Goal: Task Accomplishment & Management: Use online tool/utility

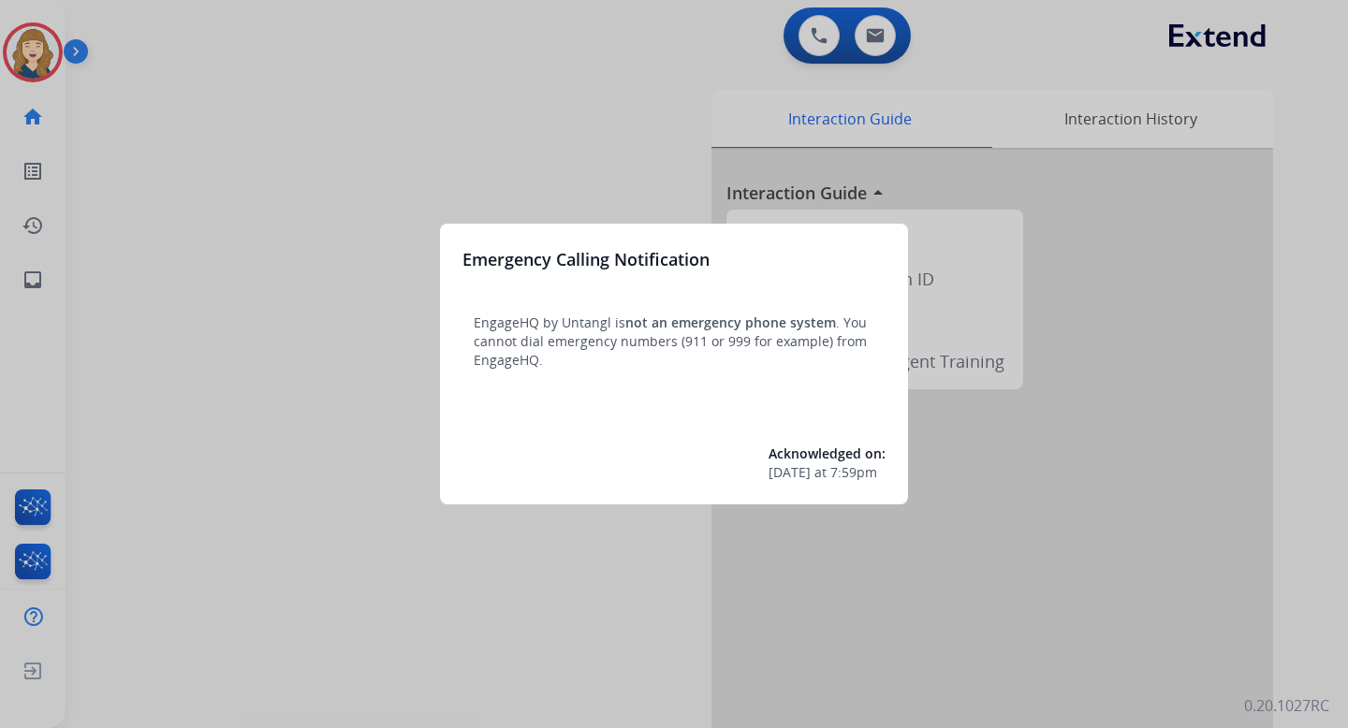
click at [632, 162] on div at bounding box center [674, 364] width 1348 height 728
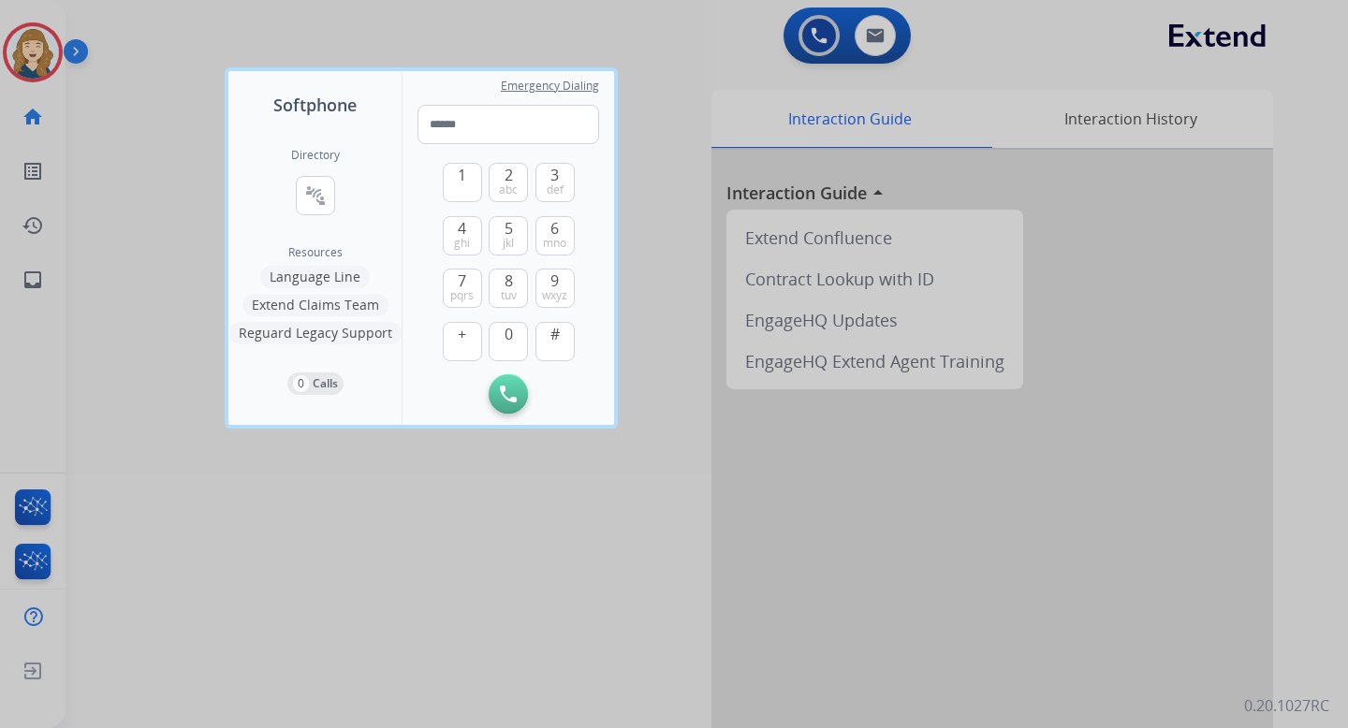
click at [641, 167] on div at bounding box center [674, 364] width 1348 height 728
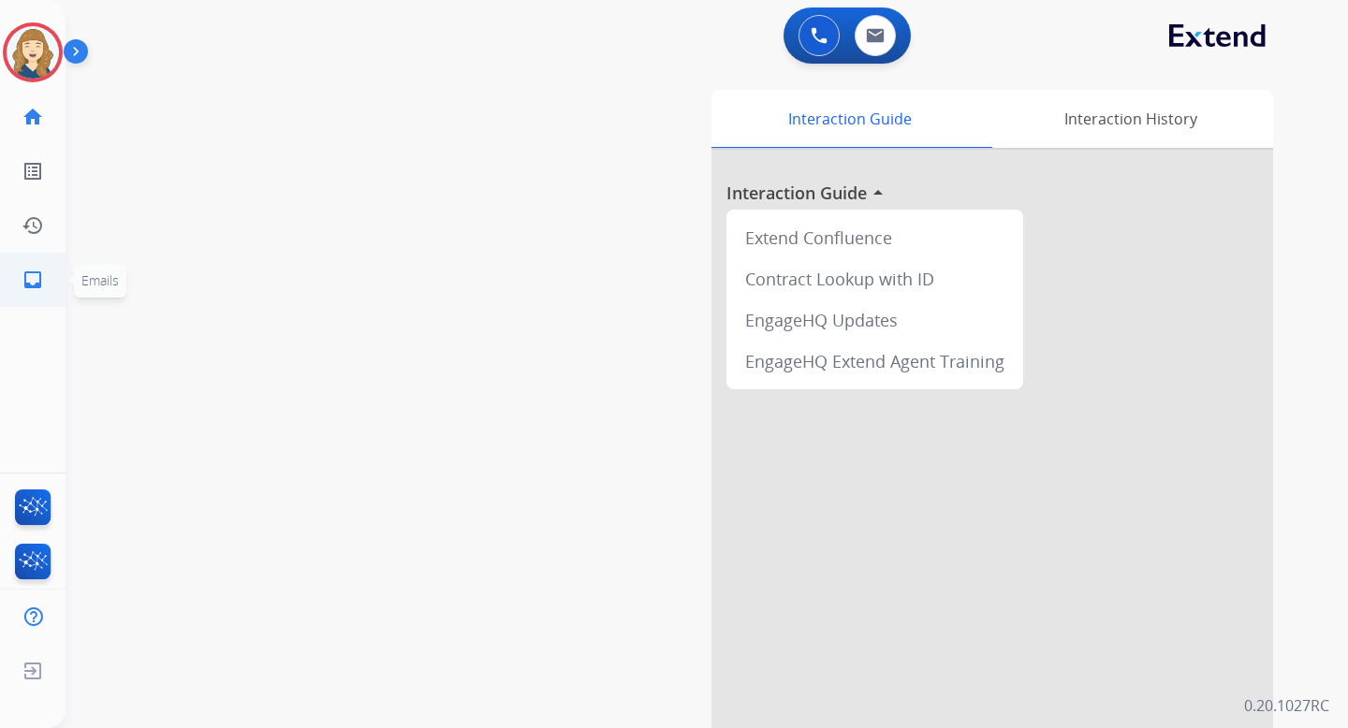
click at [32, 279] on mat-icon "inbox" at bounding box center [33, 280] width 22 height 22
select select "**********"
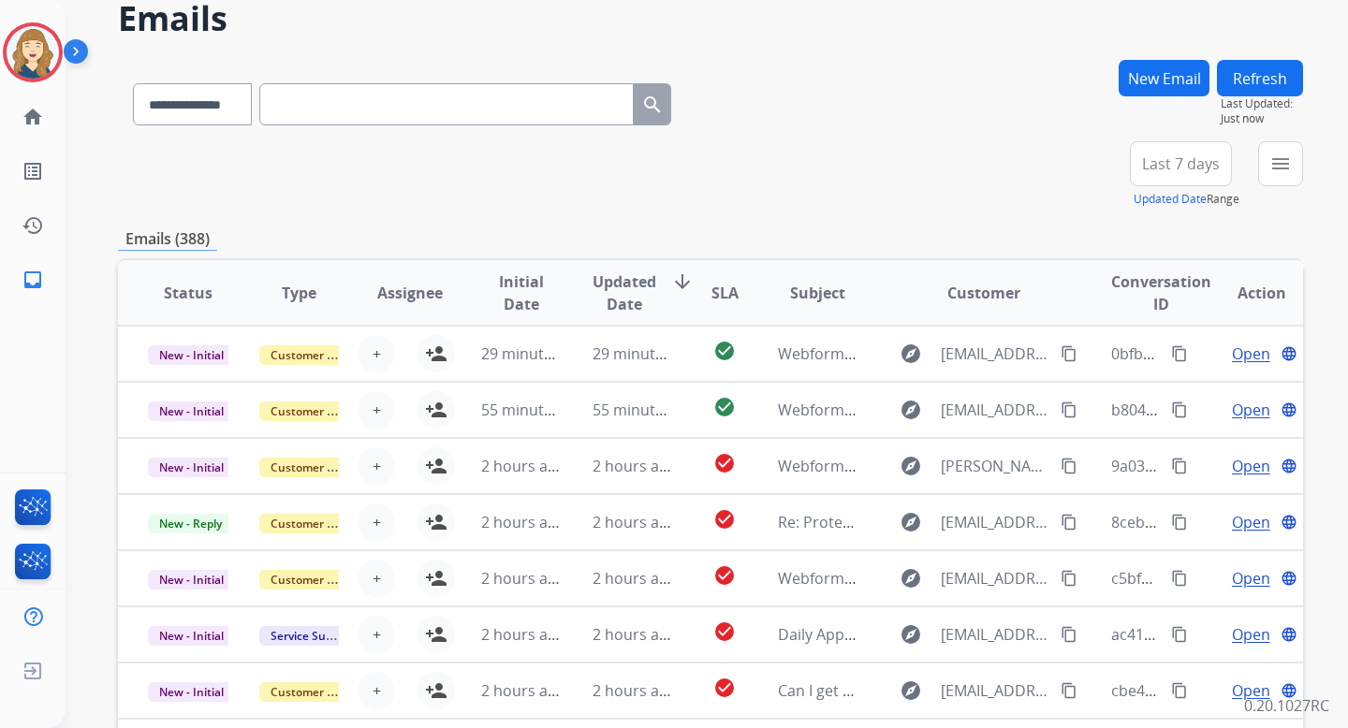
scroll to position [92, 0]
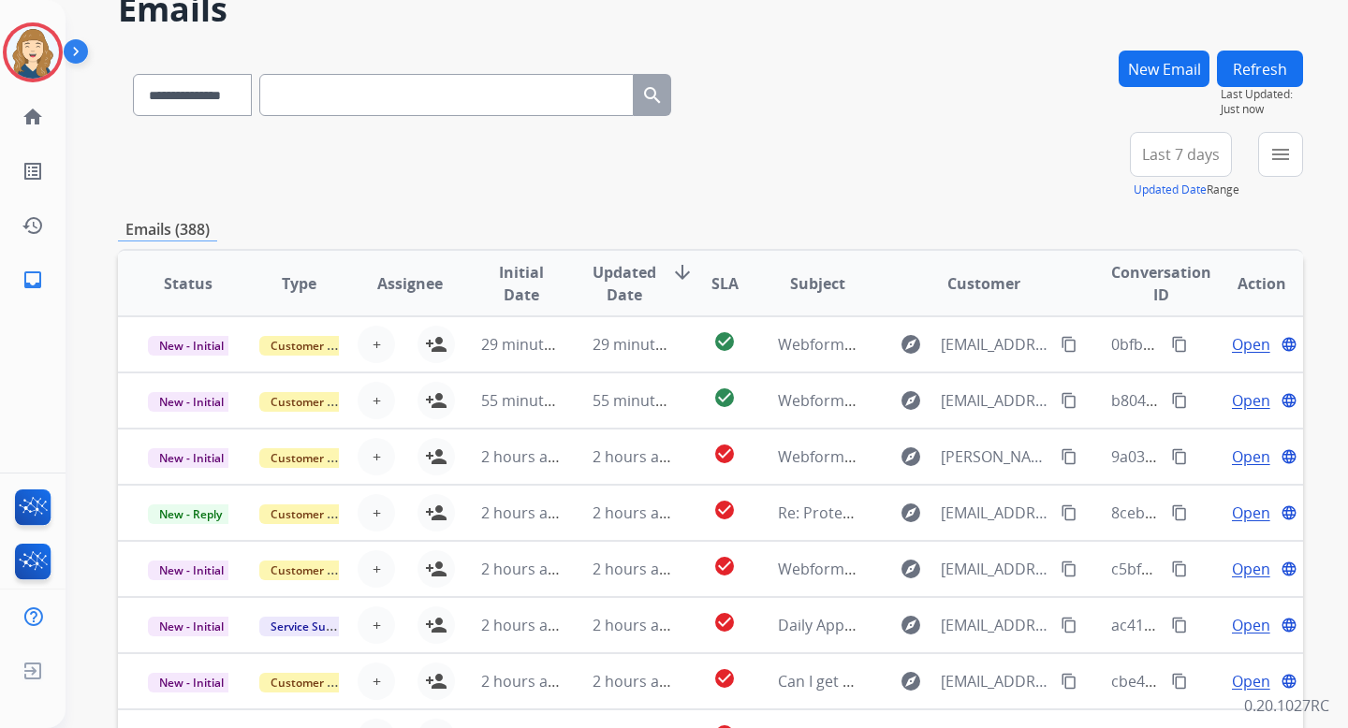
click at [1169, 151] on span "Last 7 days" at bounding box center [1181, 154] width 78 height 7
click at [1068, 162] on div "**********" at bounding box center [710, 165] width 1185 height 67
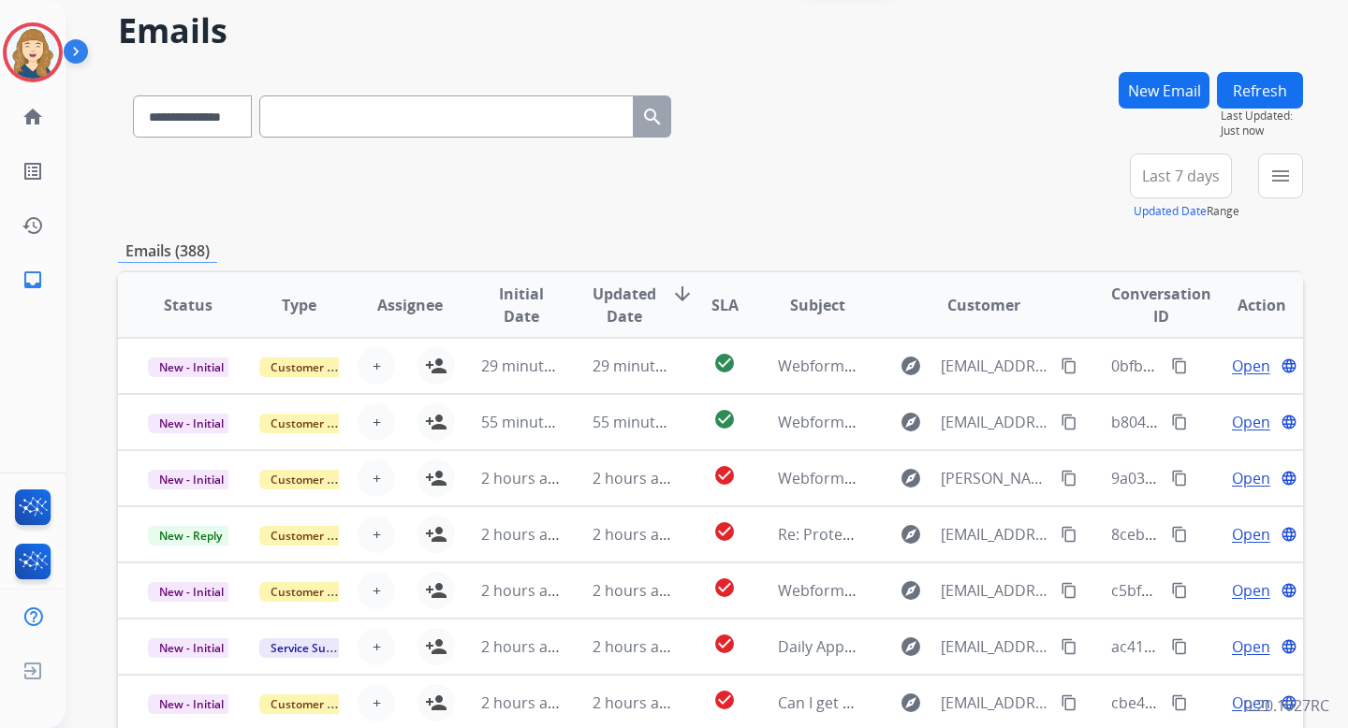
scroll to position [0, 0]
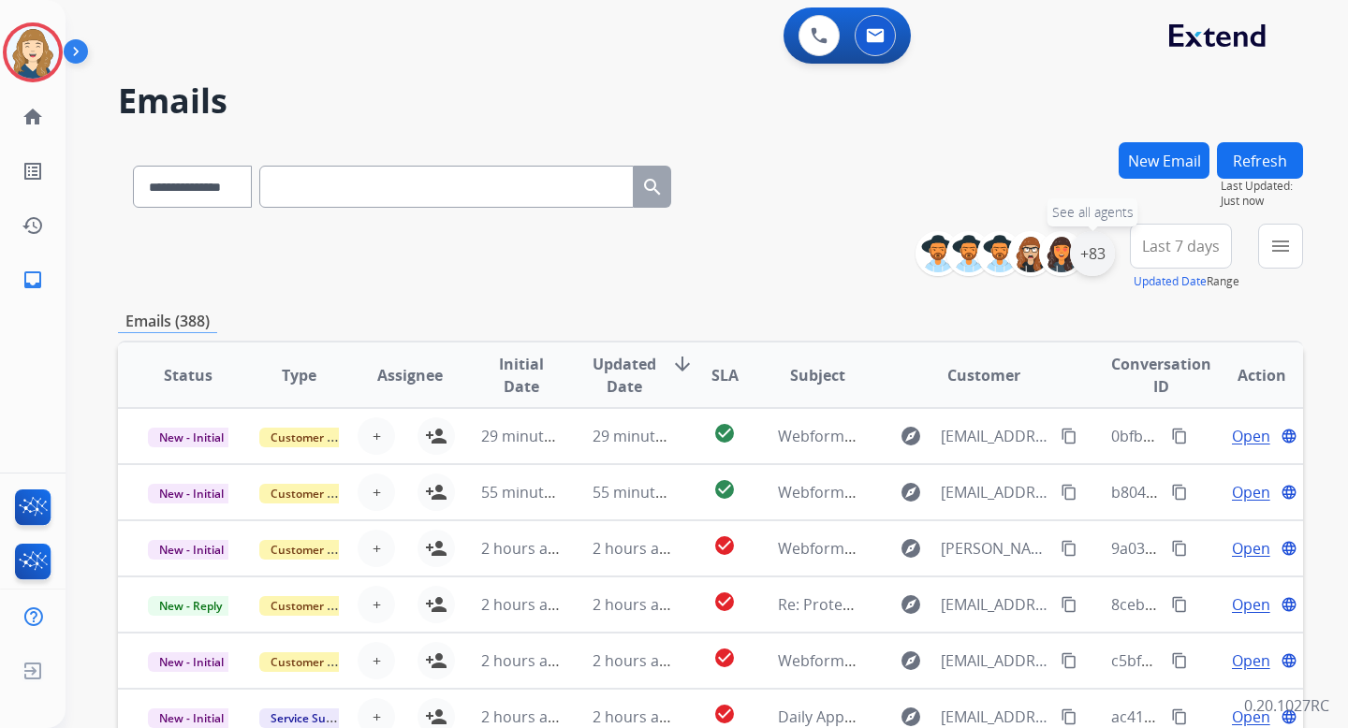
click at [1094, 258] on div "+83" at bounding box center [1092, 253] width 45 height 45
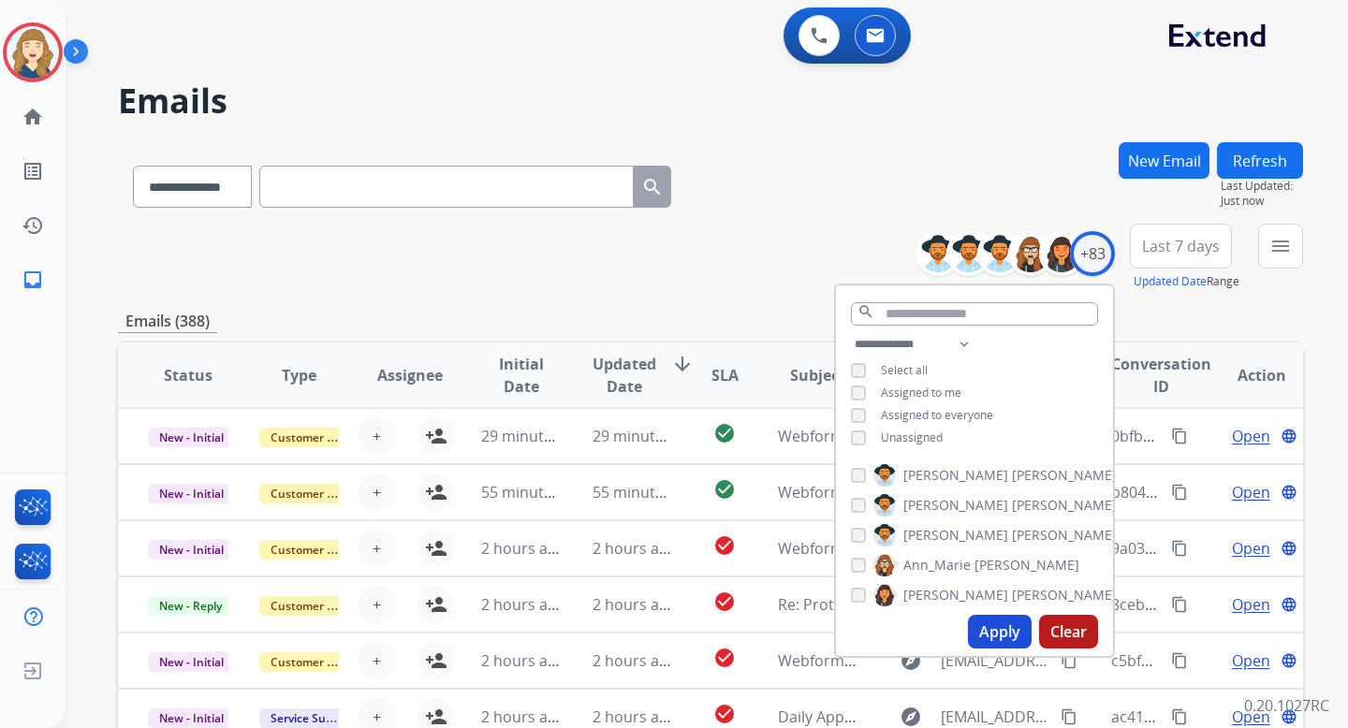
click at [1005, 637] on button "Apply" at bounding box center [1000, 632] width 64 height 34
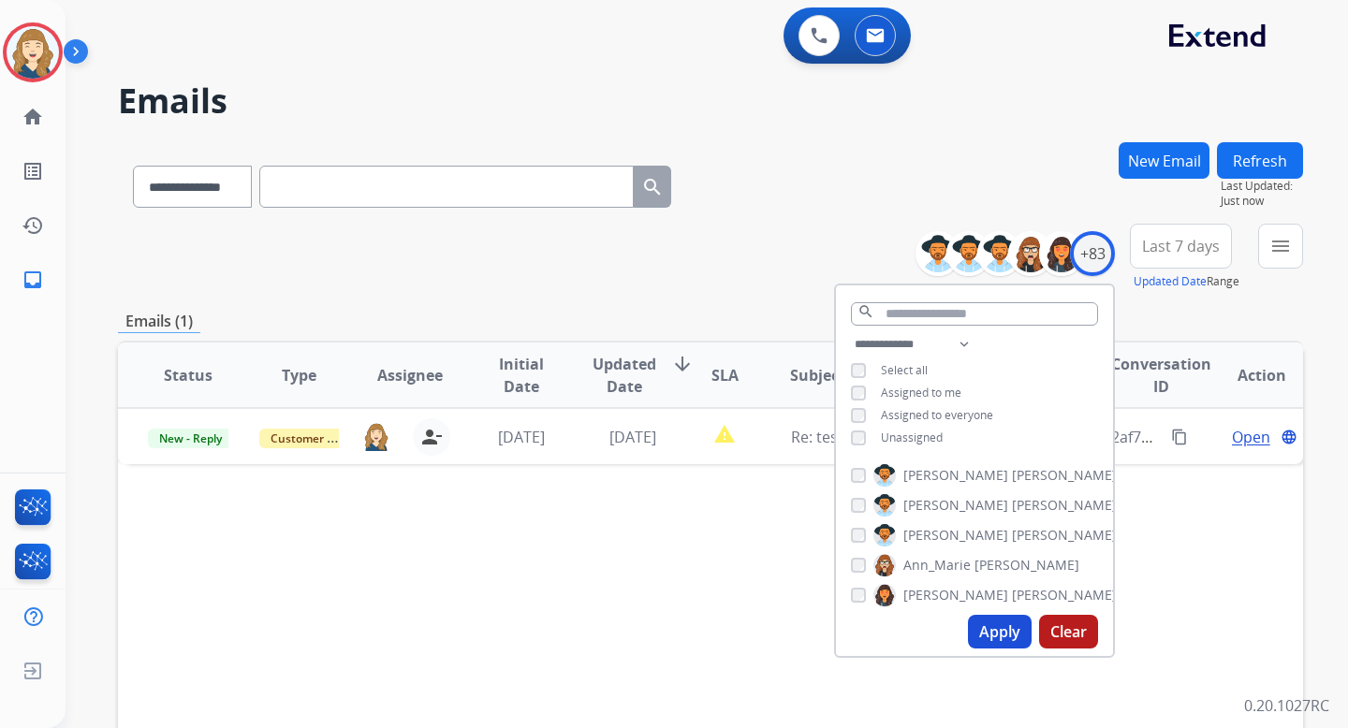
click at [729, 517] on div "Status Type Assignee Initial Date Updated Date arrow_downward SLA Subject Custo…" at bounding box center [710, 654] width 1185 height 627
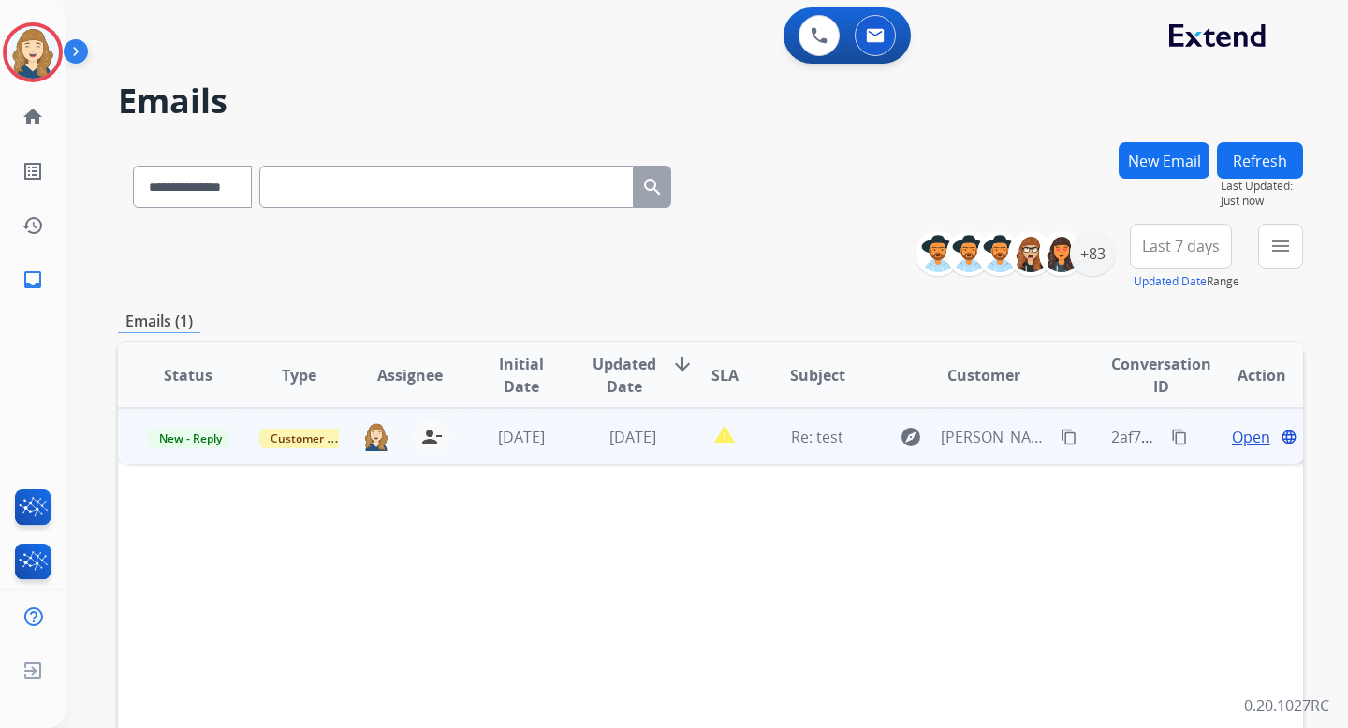
click at [1171, 433] on mat-icon "content_copy" at bounding box center [1179, 437] width 17 height 17
